Goal: Go to known website: Access a specific website the user already knows

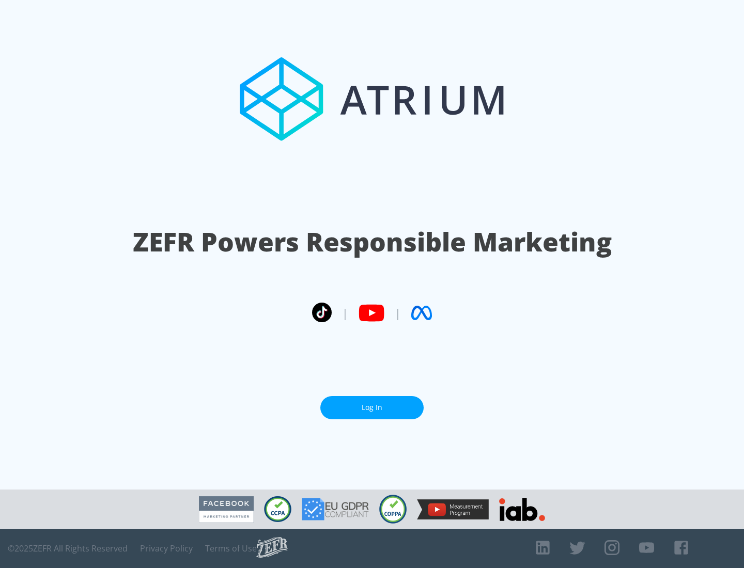
click at [372, 408] on link "Log In" at bounding box center [371, 407] width 103 height 23
